Goal: Information Seeking & Learning: Check status

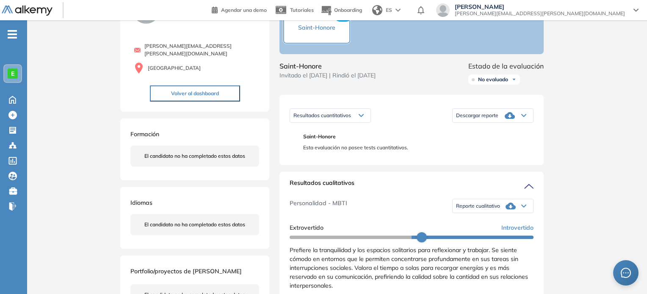
scroll to position [76, 0]
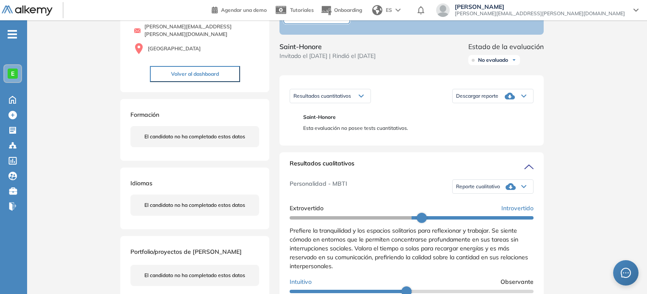
click at [482, 190] on span "Reporte cualitativo" at bounding box center [478, 186] width 44 height 7
click at [474, 219] on li "Reporte sin Afinidad AI" at bounding box center [481, 215] width 50 height 8
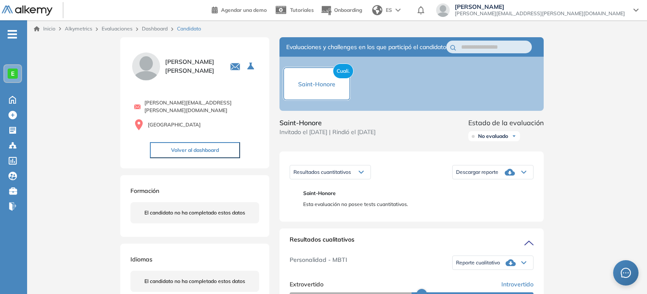
click at [160, 30] on link "Dashboard" at bounding box center [155, 28] width 26 height 6
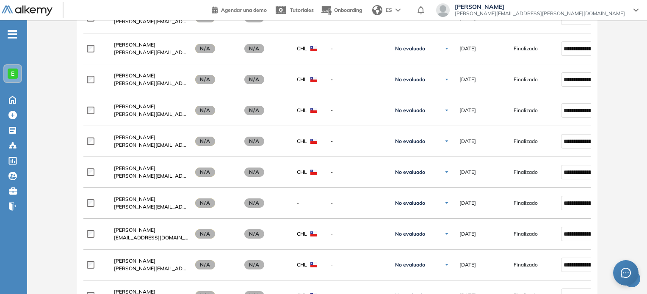
scroll to position [974, 0]
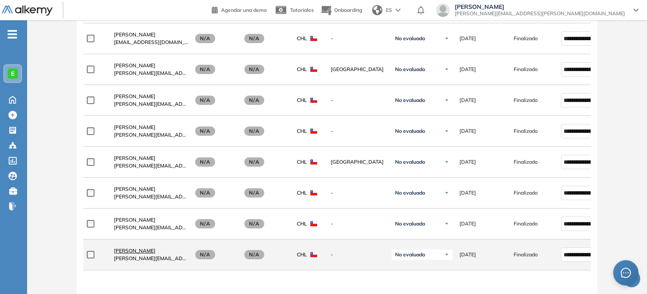
click at [133, 249] on span "[PERSON_NAME]" at bounding box center [134, 251] width 41 height 6
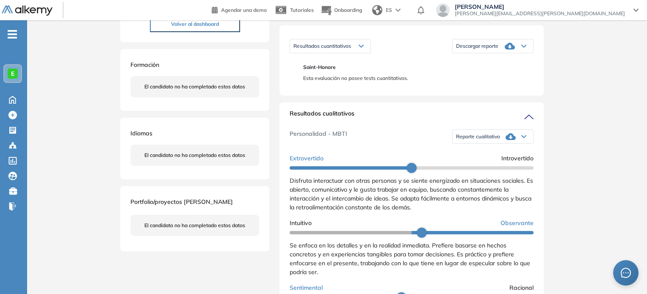
scroll to position [127, 0]
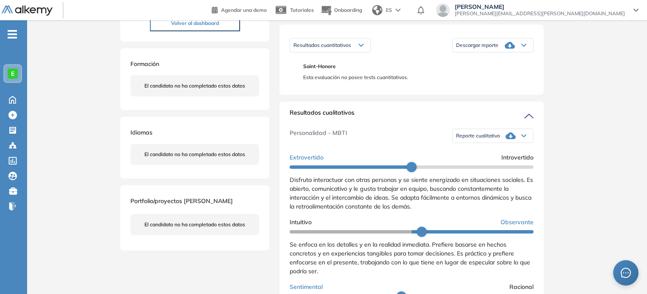
click at [487, 139] on span "Reporte cualitativo" at bounding box center [478, 135] width 44 height 7
click at [485, 168] on li "Reporte sin Afinidad AI" at bounding box center [481, 164] width 50 height 8
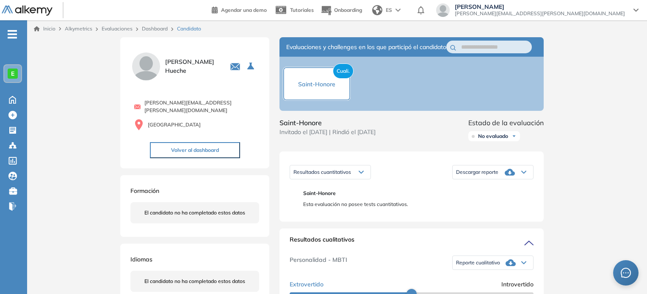
click at [159, 28] on link "Dashboard" at bounding box center [155, 28] width 26 height 6
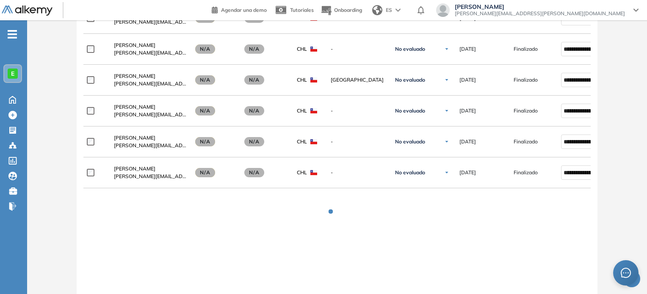
scroll to position [1120, 0]
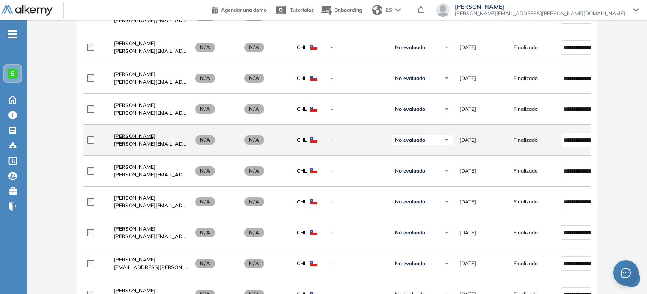
click at [153, 137] on span "[PERSON_NAME]" at bounding box center [134, 136] width 41 height 6
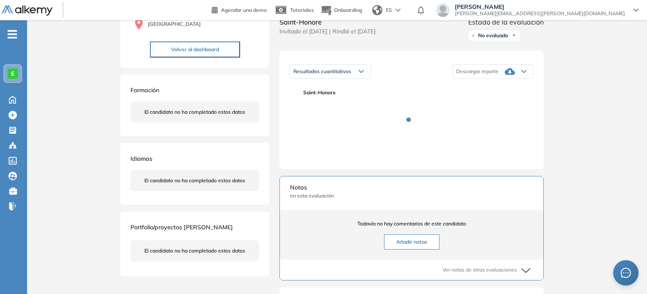
scroll to position [118, 0]
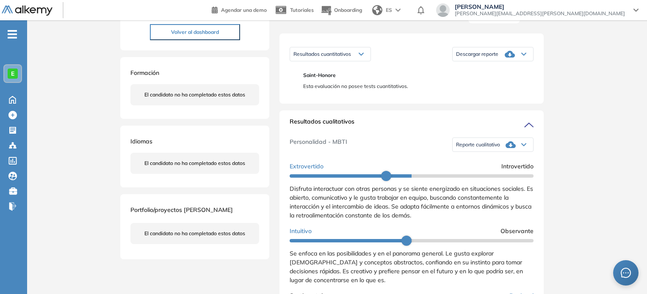
click at [501, 151] on div "Reporte cualitativo" at bounding box center [492, 144] width 80 height 17
click at [488, 177] on li "Reporte sin Afinidad AI" at bounding box center [481, 173] width 50 height 8
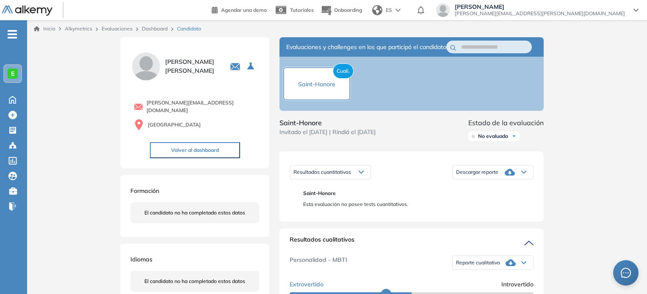
click at [154, 32] on div "Dashboard" at bounding box center [155, 29] width 35 height 8
click at [151, 28] on link "Dashboard" at bounding box center [155, 28] width 26 height 6
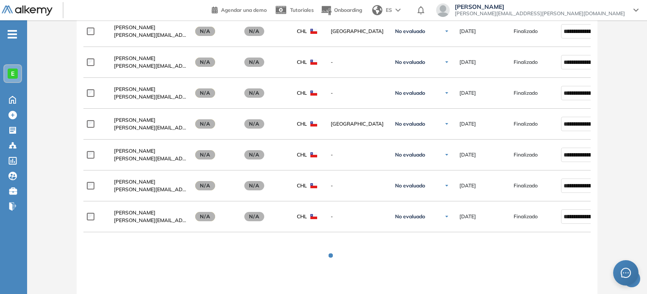
scroll to position [1120, 0]
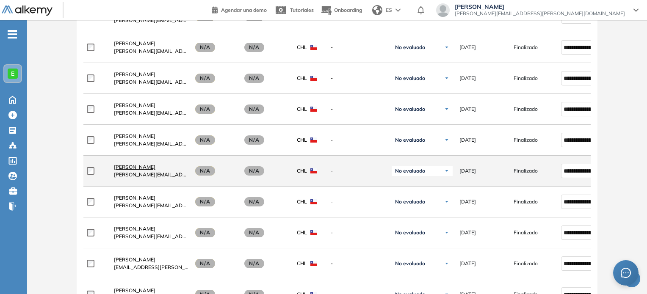
click at [135, 167] on span "[PERSON_NAME]" at bounding box center [134, 167] width 41 height 6
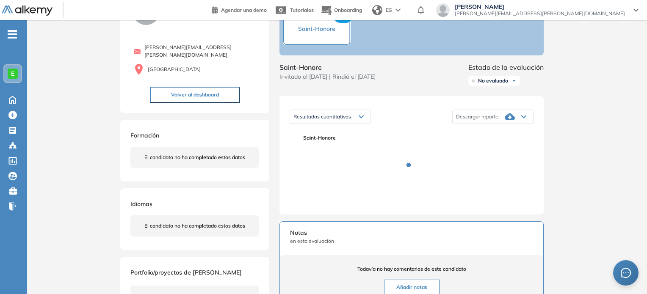
scroll to position [61, 0]
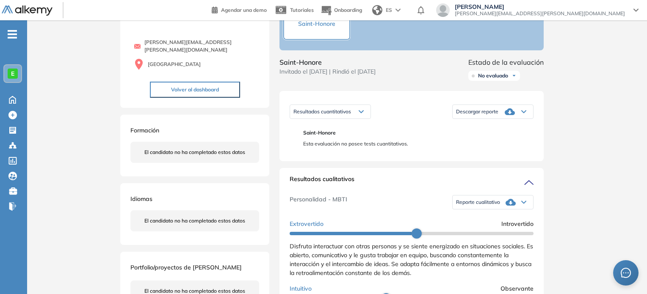
click at [489, 206] on span "Reporte cualitativo" at bounding box center [478, 202] width 44 height 7
click at [482, 235] on li "Reporte sin Afinidad AI" at bounding box center [481, 230] width 50 height 8
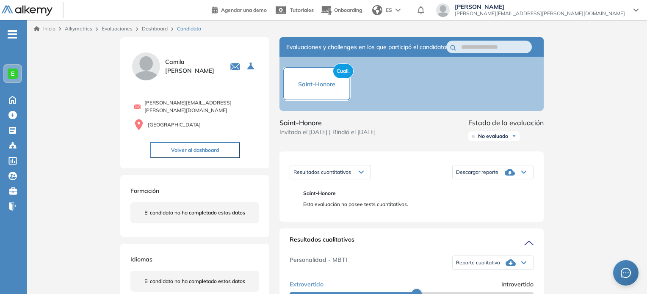
click at [156, 26] on link "Dashboard" at bounding box center [155, 28] width 26 height 6
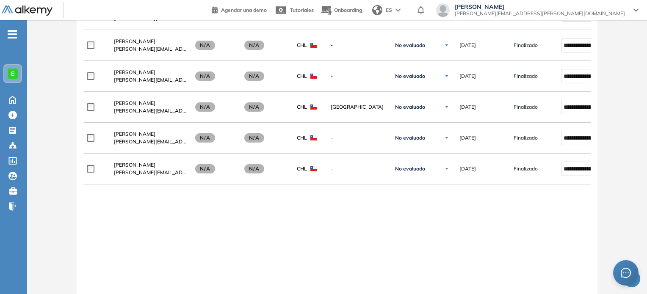
scroll to position [1520, 0]
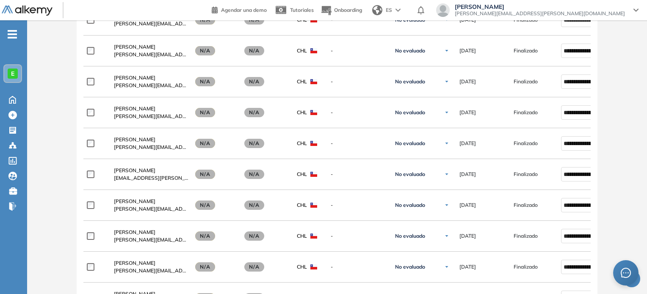
scroll to position [1180, 0]
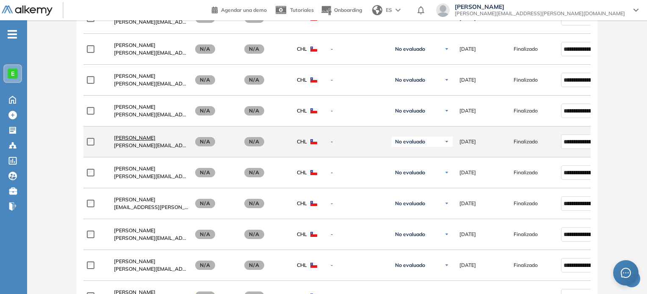
click at [128, 136] on span "[PERSON_NAME]" at bounding box center [134, 138] width 41 height 6
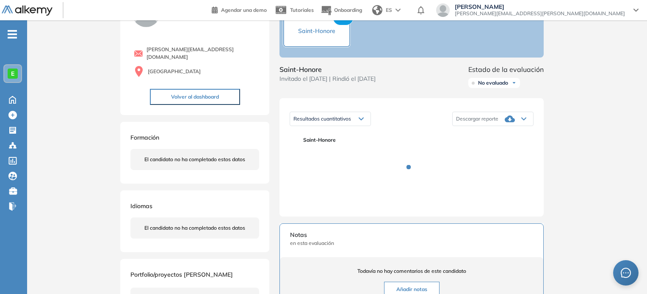
scroll to position [93, 0]
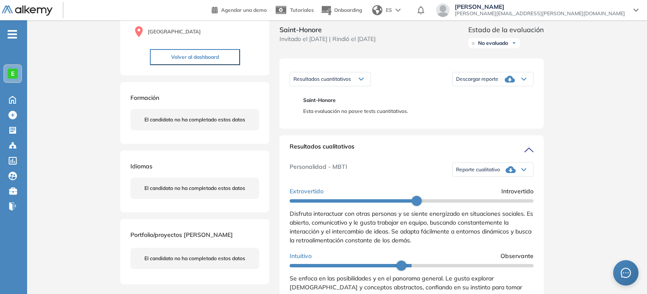
click at [490, 173] on div "Reporte cualitativo" at bounding box center [492, 169] width 80 height 17
click at [487, 202] on li "Reporte sin Afinidad AI" at bounding box center [481, 198] width 50 height 8
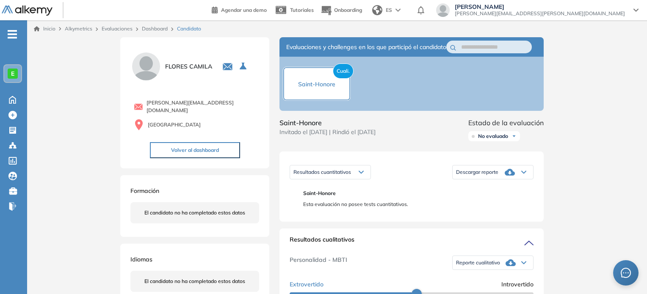
click at [165, 27] on link "Dashboard" at bounding box center [155, 28] width 26 height 6
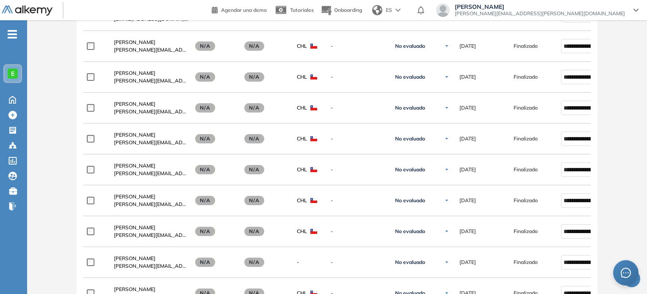
scroll to position [1120, 0]
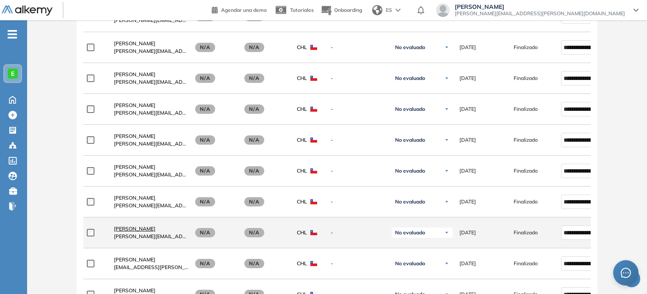
click at [137, 226] on span "[PERSON_NAME]" at bounding box center [134, 229] width 41 height 6
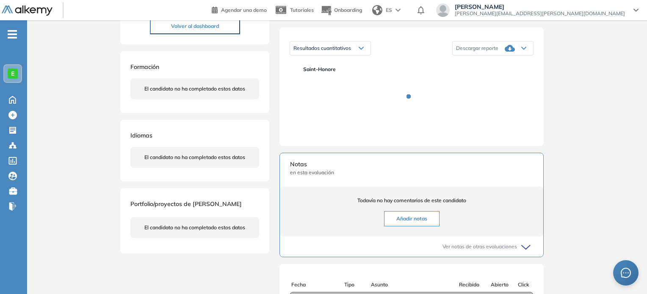
scroll to position [142, 0]
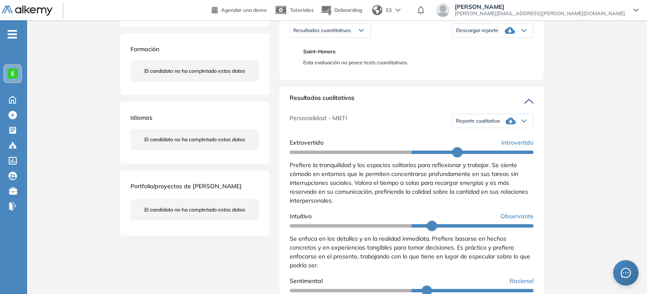
click at [498, 126] on div "Reporte cualitativo" at bounding box center [492, 121] width 80 height 17
click at [475, 154] on li "Reporte sin Afinidad AI" at bounding box center [481, 149] width 50 height 8
click at [628, 94] on div "Inicio Alkymetrics Evaluaciones Dashboard Candidato Duración : 00:00:00 Cantida…" at bounding box center [336, 254] width 619 height 750
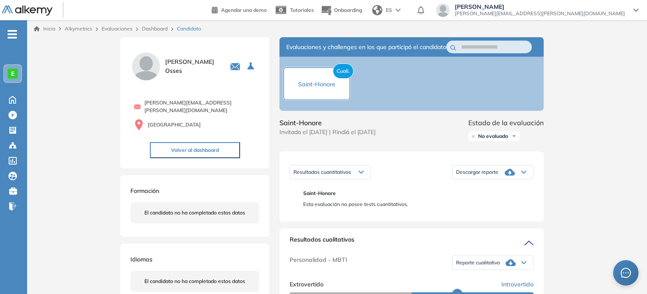
scroll to position [3, 0]
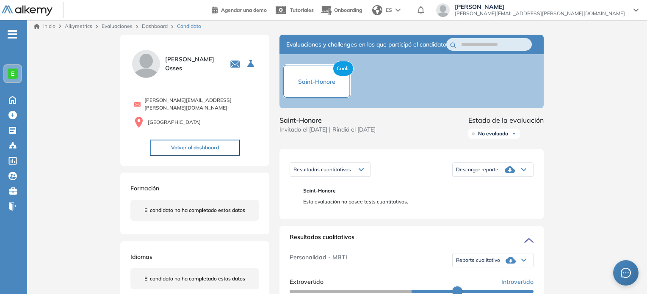
click at [155, 25] on link "Dashboard" at bounding box center [155, 26] width 26 height 6
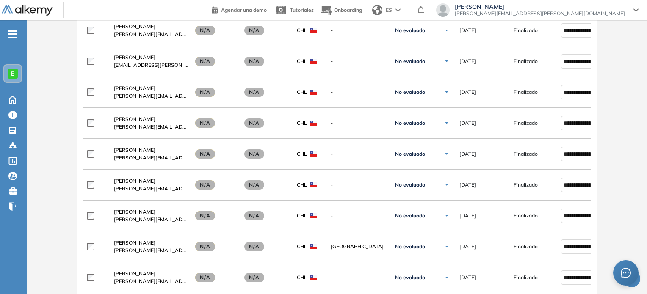
scroll to position [1292, 0]
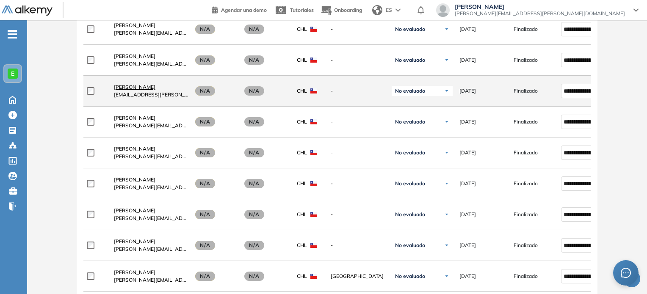
click at [155, 85] on span "[PERSON_NAME]" at bounding box center [134, 87] width 41 height 6
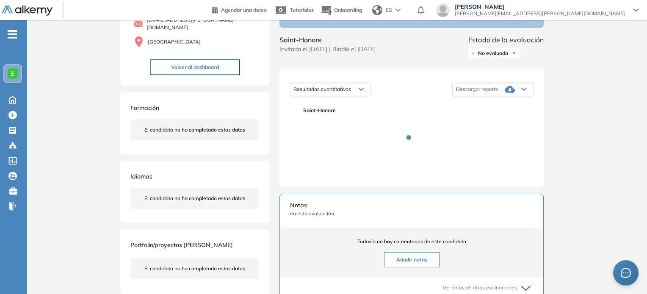
scroll to position [84, 0]
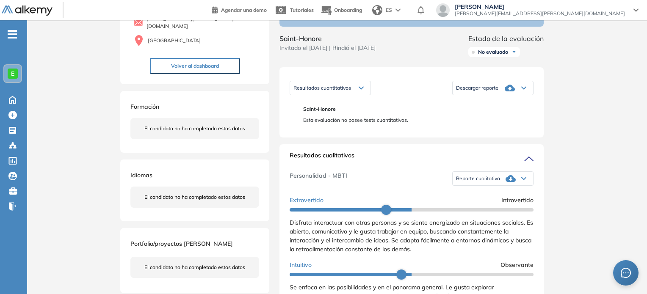
click at [501, 186] on div "Reporte cualitativo" at bounding box center [492, 178] width 80 height 17
click at [483, 211] on li "Reporte sin Afinidad AI" at bounding box center [481, 207] width 50 height 8
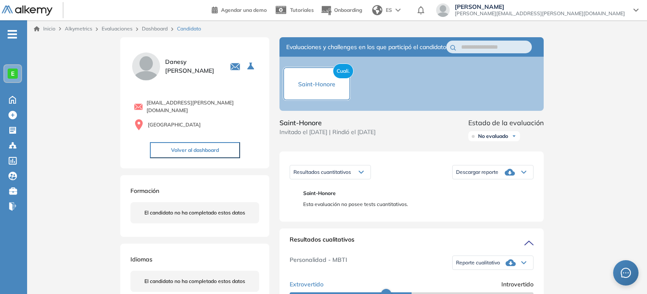
click at [152, 30] on link "Dashboard" at bounding box center [155, 28] width 26 height 6
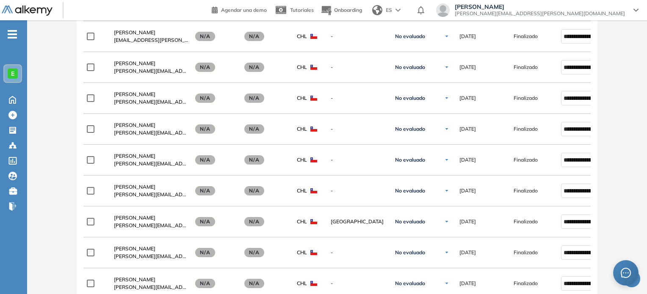
scroll to position [1353, 0]
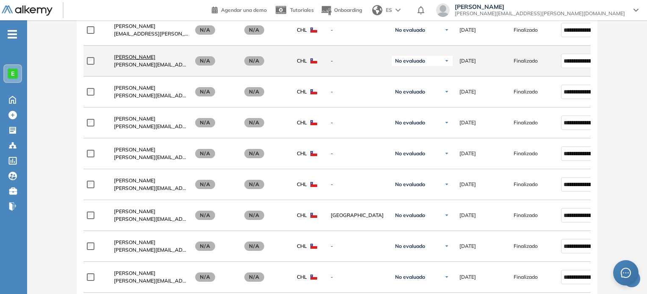
click at [136, 55] on span "[PERSON_NAME]" at bounding box center [134, 57] width 41 height 6
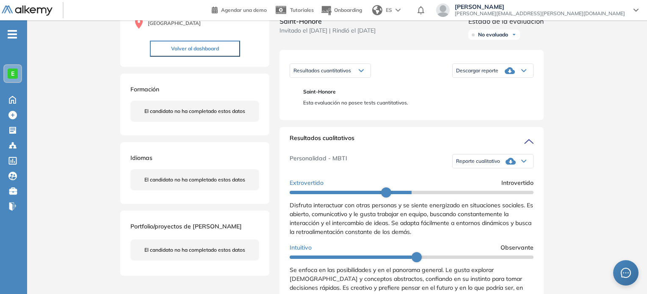
scroll to position [100, 0]
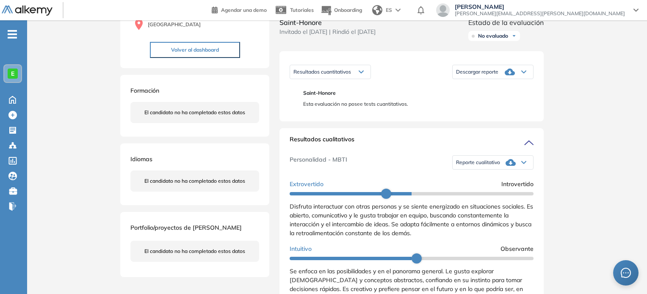
click at [476, 166] on span "Reporte cualitativo" at bounding box center [478, 162] width 44 height 7
click at [471, 195] on li "Reporte sin Afinidad AI" at bounding box center [481, 191] width 50 height 8
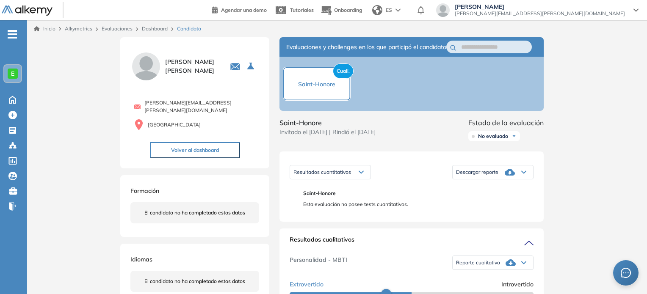
click at [157, 28] on link "Dashboard" at bounding box center [155, 28] width 26 height 6
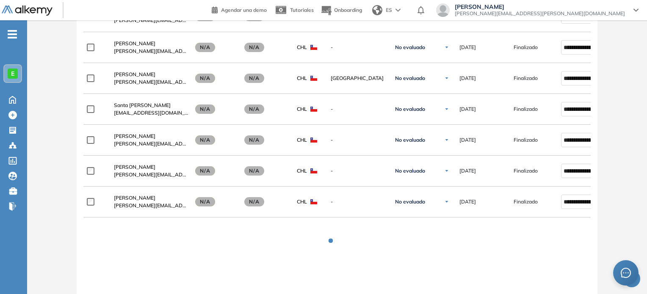
scroll to position [658, 0]
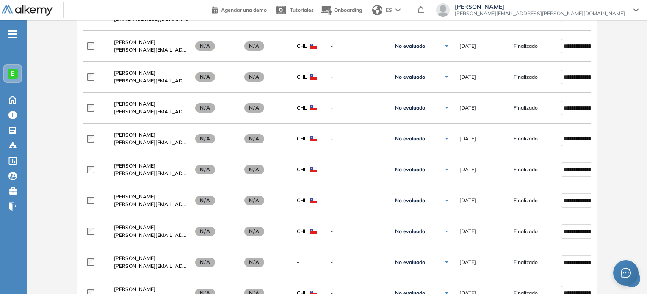
click at [633, 69] on div "Evaluación : Saint-[PERSON_NAME] Abierta Test Cualitativo Ver evaluación Cerrar…" at bounding box center [336, 66] width 613 height 1373
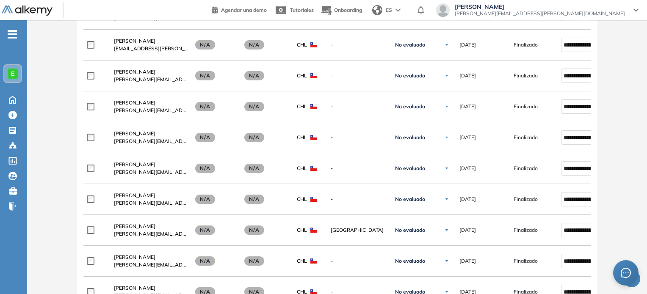
scroll to position [1311, 0]
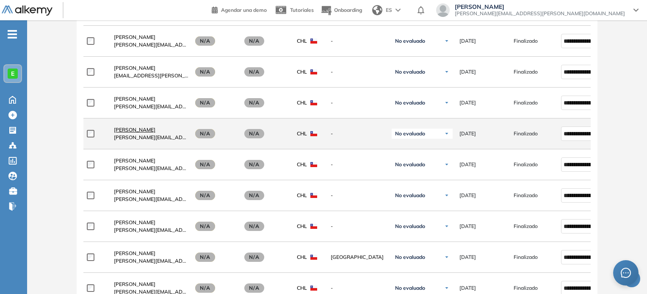
click at [155, 127] on span "[PERSON_NAME]" at bounding box center [134, 130] width 41 height 6
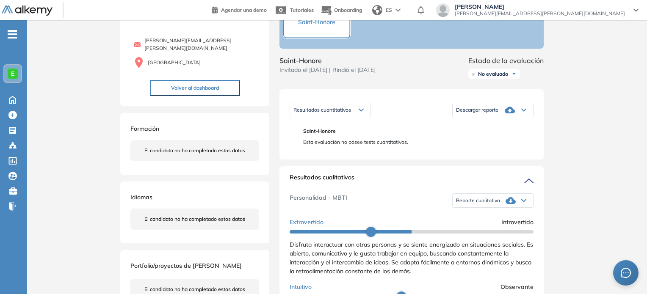
scroll to position [64, 0]
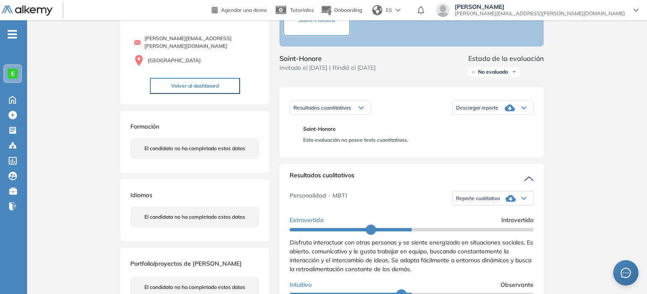
click at [482, 202] on span "Reporte cualitativo" at bounding box center [478, 198] width 44 height 7
click at [484, 231] on li "Reporte sin Afinidad AI" at bounding box center [481, 227] width 50 height 8
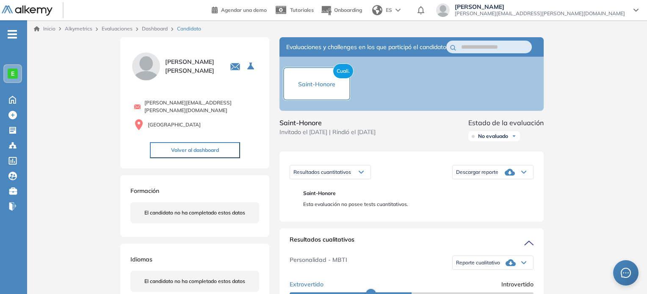
click at [147, 30] on link "Dashboard" at bounding box center [155, 28] width 26 height 6
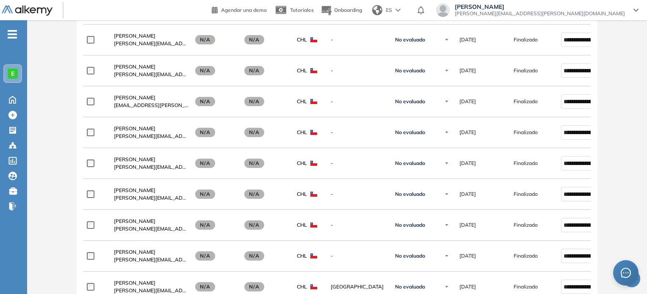
scroll to position [1317, 0]
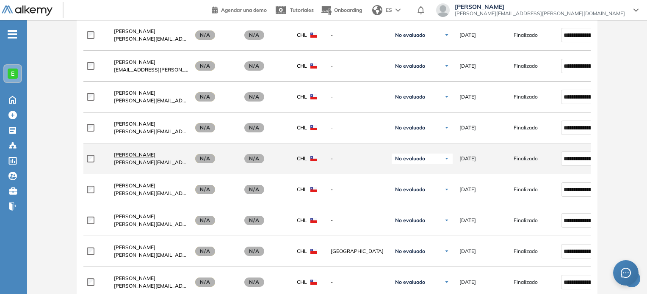
click at [129, 154] on span "[PERSON_NAME]" at bounding box center [134, 154] width 41 height 6
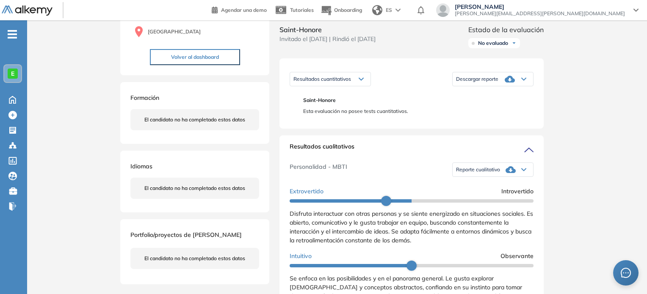
scroll to position [105, 0]
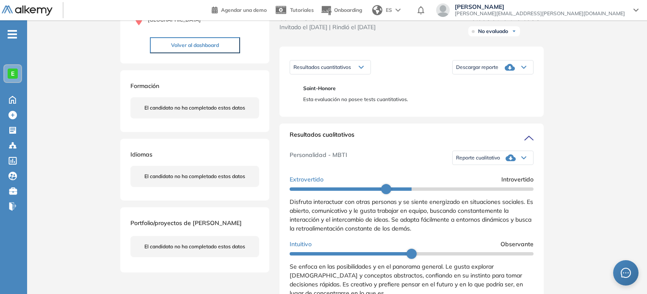
click at [473, 161] on span "Reporte cualitativo" at bounding box center [478, 157] width 44 height 7
click at [488, 190] on li "Reporte sin Afinidad AI" at bounding box center [481, 186] width 50 height 8
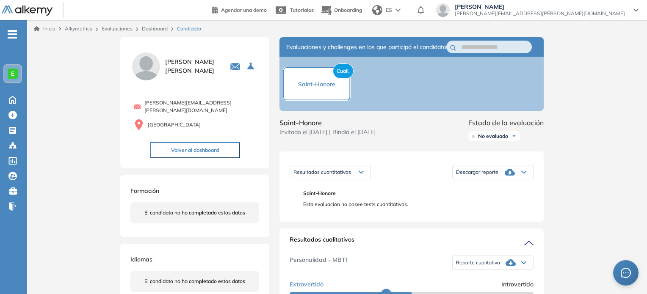
click at [157, 33] on div "Inicio Alkymetrics Evaluaciones Dashboard Candidato" at bounding box center [336, 28] width 619 height 17
click at [156, 28] on link "Dashboard" at bounding box center [155, 28] width 26 height 6
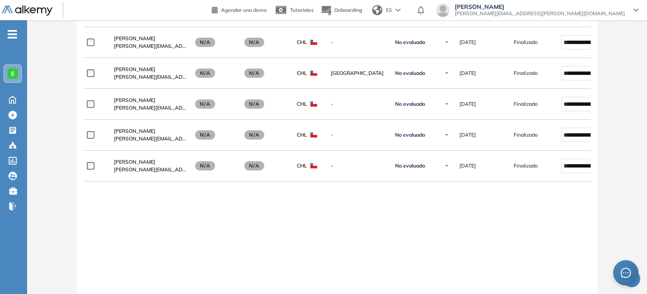
scroll to position [1120, 0]
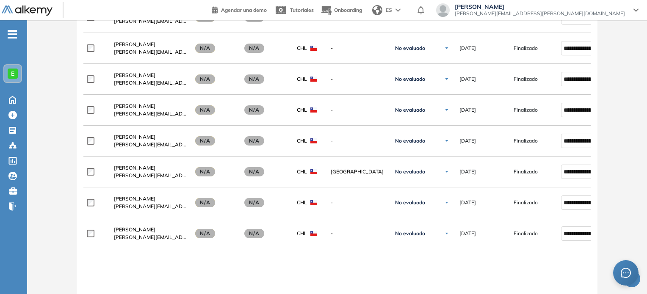
scroll to position [1393, 0]
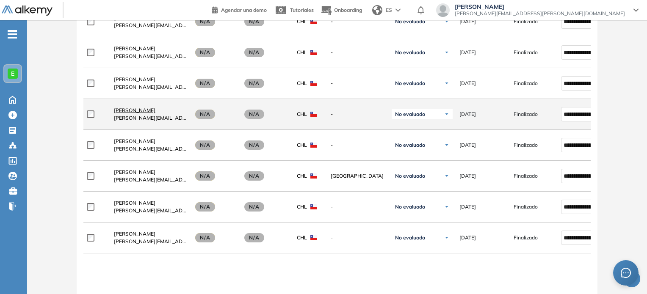
click at [122, 110] on span "[PERSON_NAME]" at bounding box center [134, 110] width 41 height 6
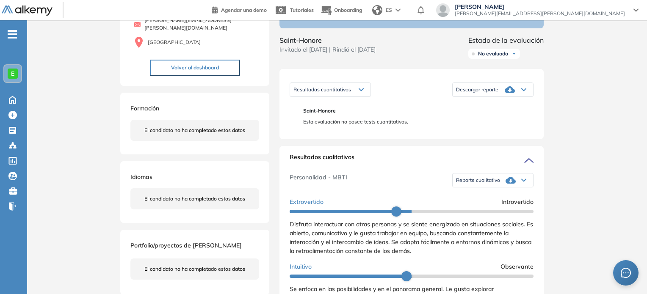
scroll to position [105, 0]
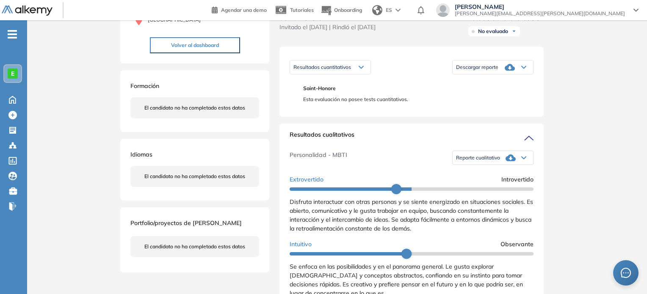
click at [507, 163] on icon at bounding box center [510, 158] width 10 height 10
click at [501, 190] on li "Reporte sin Afinidad AI" at bounding box center [481, 186] width 50 height 8
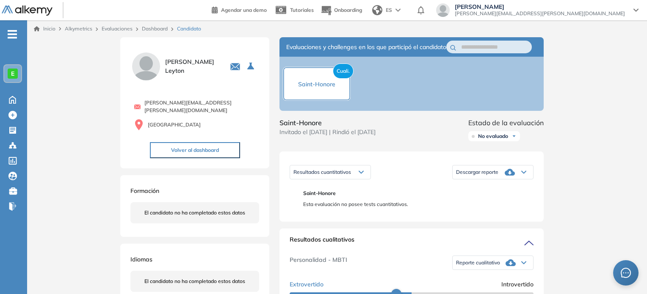
click at [157, 31] on link "Dashboard" at bounding box center [155, 28] width 26 height 6
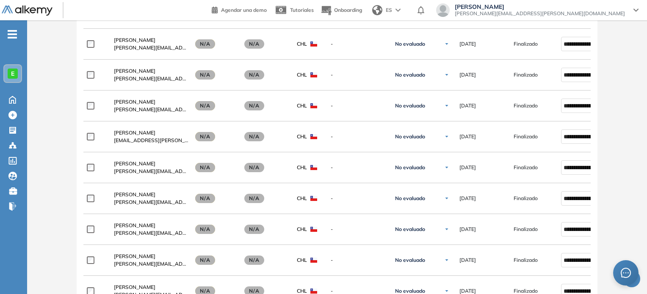
scroll to position [1413, 0]
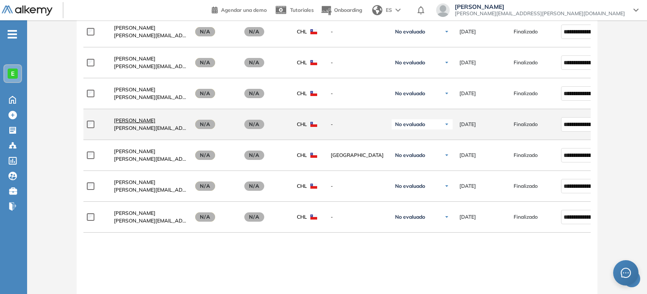
click at [130, 117] on span "[PERSON_NAME]" at bounding box center [134, 120] width 41 height 6
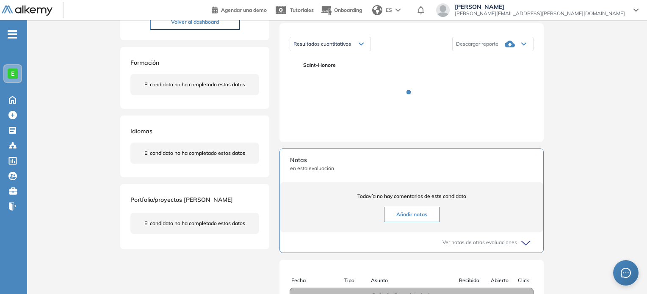
scroll to position [134, 0]
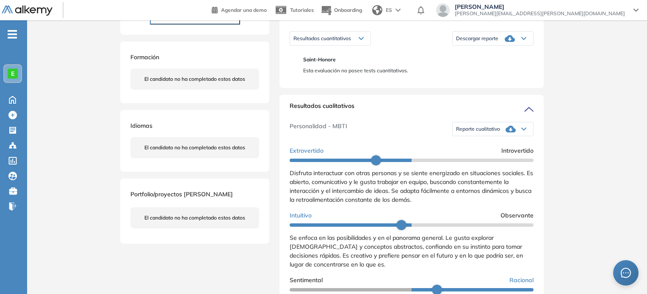
click at [497, 135] on div "Reporte cualitativo" at bounding box center [492, 129] width 80 height 17
click at [492, 162] on li "Reporte sin Afinidad AI" at bounding box center [481, 157] width 50 height 8
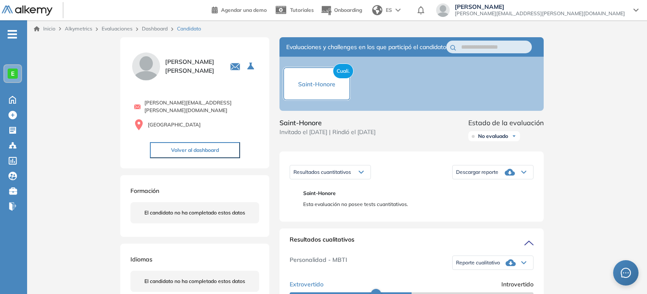
click at [146, 31] on link "Dashboard" at bounding box center [155, 28] width 26 height 6
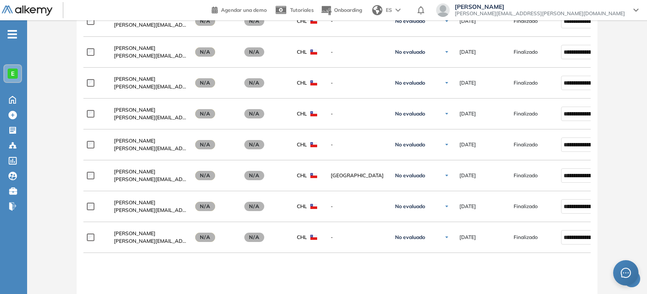
scroll to position [1407, 0]
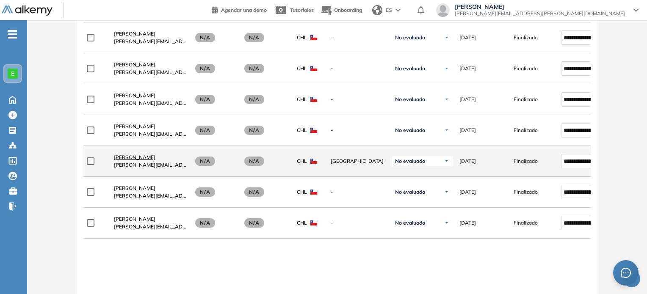
click at [155, 156] on span "[PERSON_NAME]" at bounding box center [134, 157] width 41 height 6
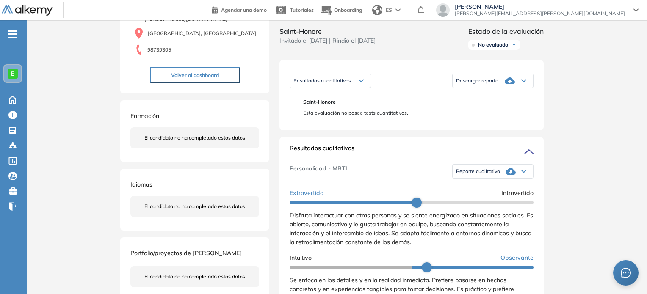
scroll to position [121, 0]
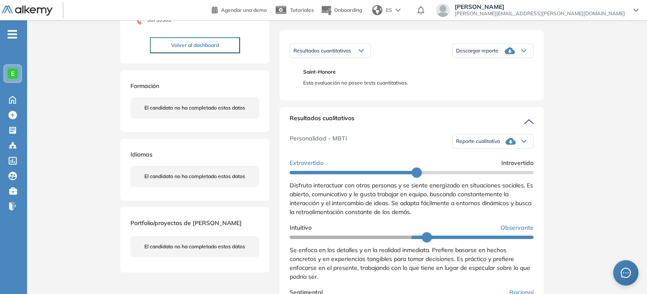
click at [498, 150] on div "Reporte cualitativo" at bounding box center [492, 141] width 80 height 17
click at [490, 174] on li "Reporte sin Afinidad AI" at bounding box center [481, 169] width 50 height 8
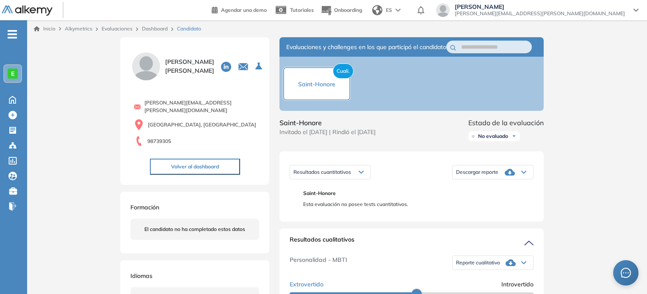
click at [151, 29] on link "Dashboard" at bounding box center [155, 28] width 26 height 6
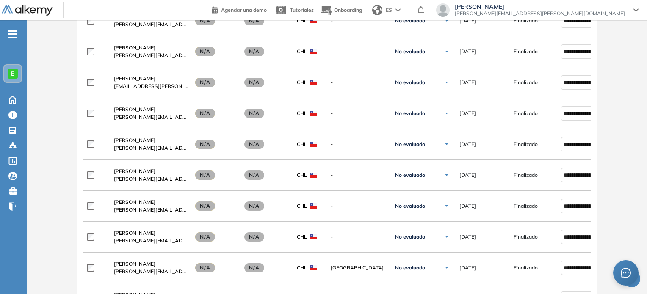
scroll to position [1520, 0]
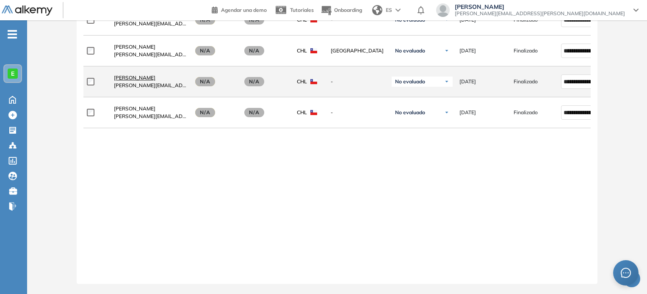
click at [117, 76] on span "[PERSON_NAME]" at bounding box center [134, 77] width 41 height 6
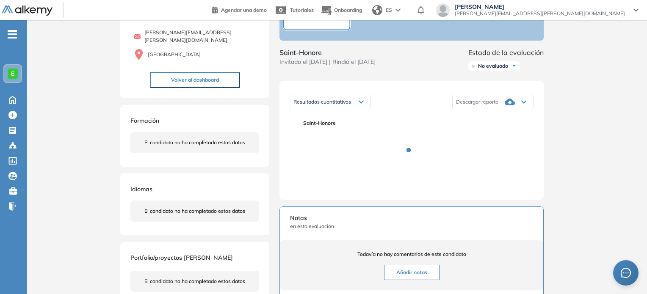
scroll to position [83, 0]
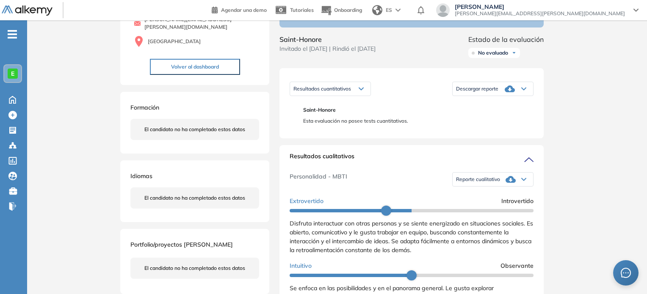
click at [505, 184] on icon at bounding box center [510, 179] width 10 height 10
click at [494, 212] on li "Reporte sin Afinidad AI" at bounding box center [481, 208] width 50 height 8
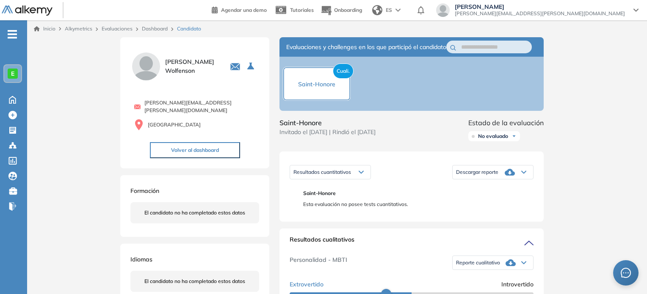
click at [151, 30] on link "Dashboard" at bounding box center [155, 28] width 26 height 6
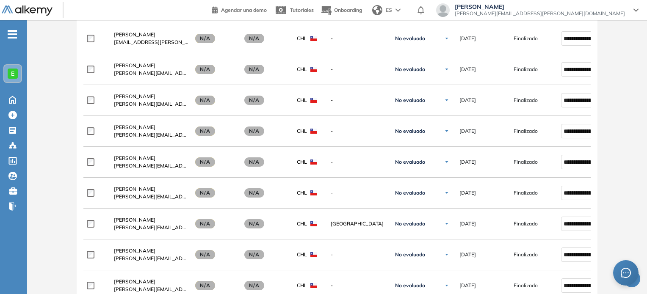
scroll to position [1520, 0]
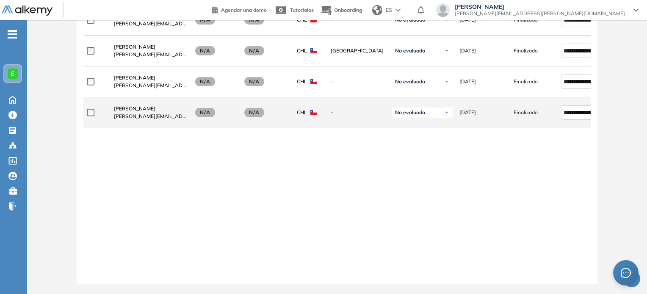
click at [137, 105] on span "[PERSON_NAME]" at bounding box center [134, 108] width 41 height 6
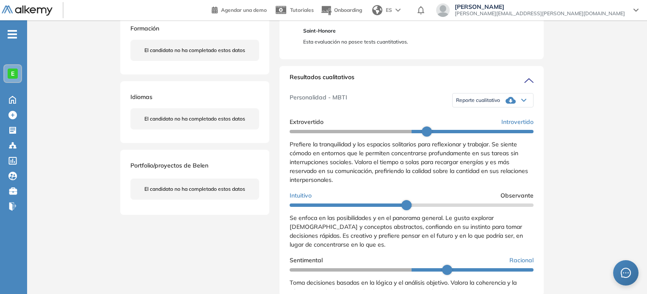
scroll to position [126, 0]
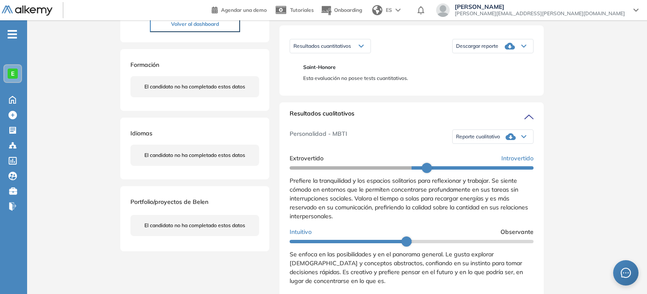
click at [505, 140] on icon at bounding box center [510, 136] width 10 height 7
click at [493, 169] on li "Reporte sin Afinidad AI" at bounding box center [481, 165] width 50 height 8
click at [599, 77] on div "Inicio Alkymetrics Evaluaciones Dashboard Candidato Duración : 00:00:00 Cantida…" at bounding box center [336, 269] width 619 height 750
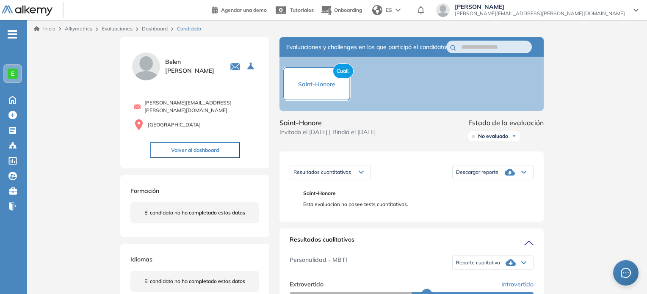
click at [159, 29] on link "Dashboard" at bounding box center [155, 28] width 26 height 6
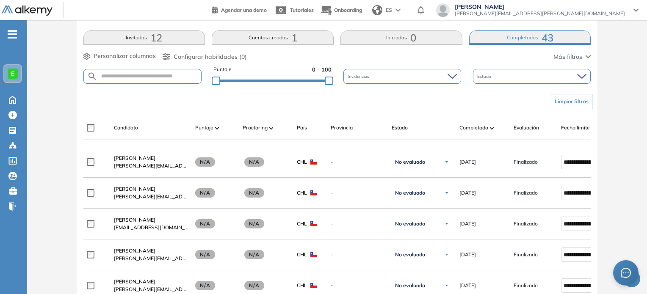
scroll to position [152, 0]
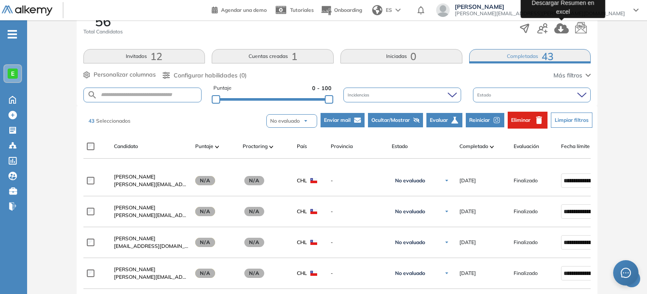
click at [564, 29] on icon "button" at bounding box center [561, 28] width 14 height 10
